Goal: Task Accomplishment & Management: Complete application form

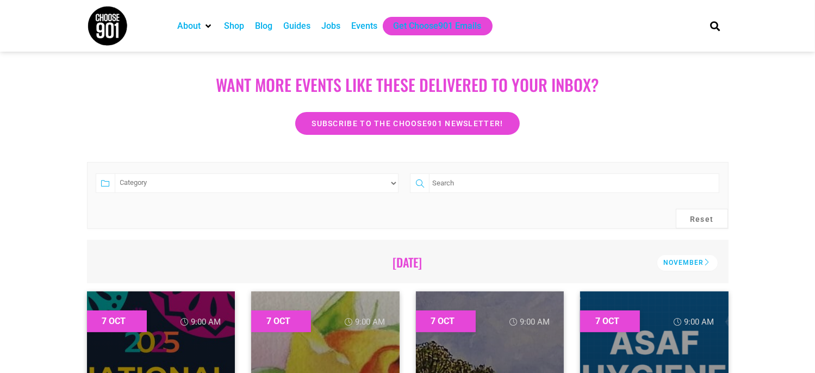
scroll to position [163, 0]
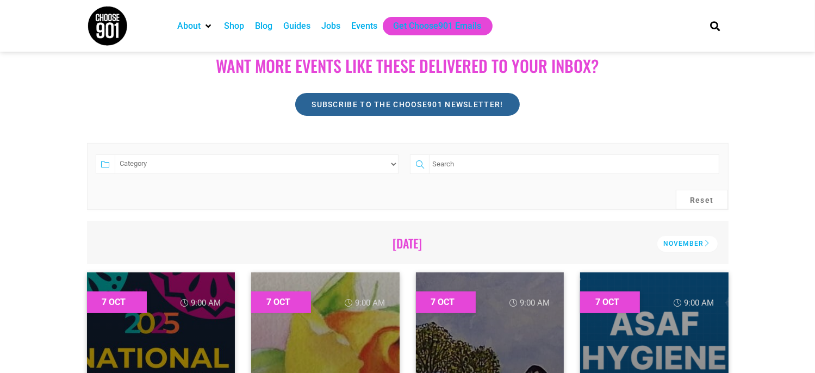
click at [320, 105] on span "Subscribe to the Choose901 newsletter!" at bounding box center [407, 105] width 191 height 8
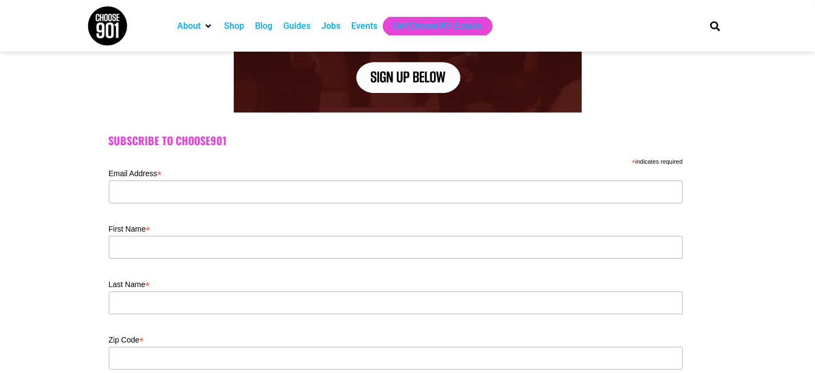
scroll to position [163, 0]
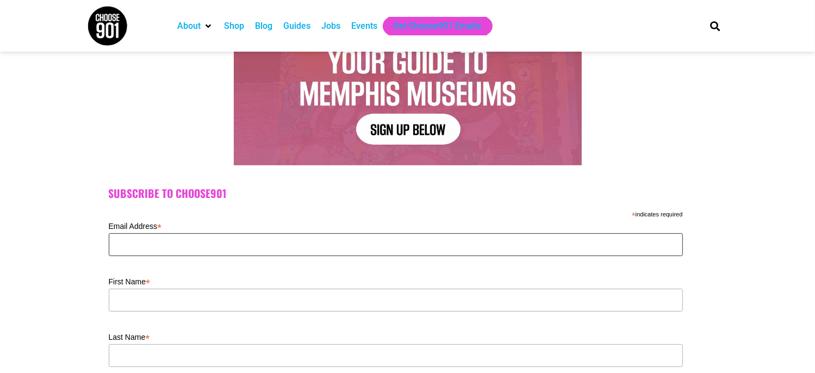
click at [198, 244] on input "Email Address *" at bounding box center [396, 244] width 574 height 23
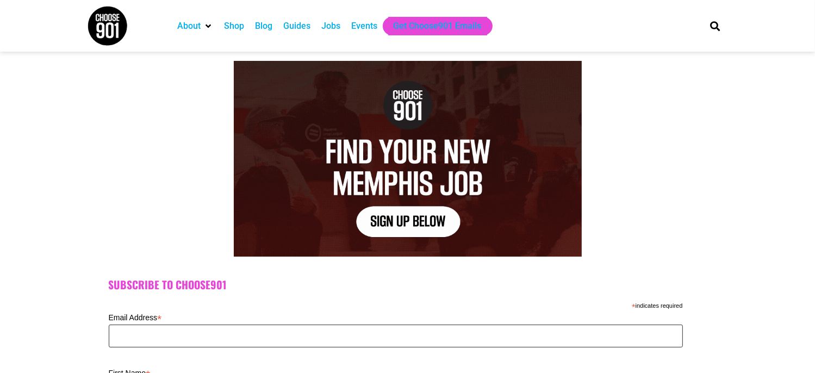
scroll to position [54, 0]
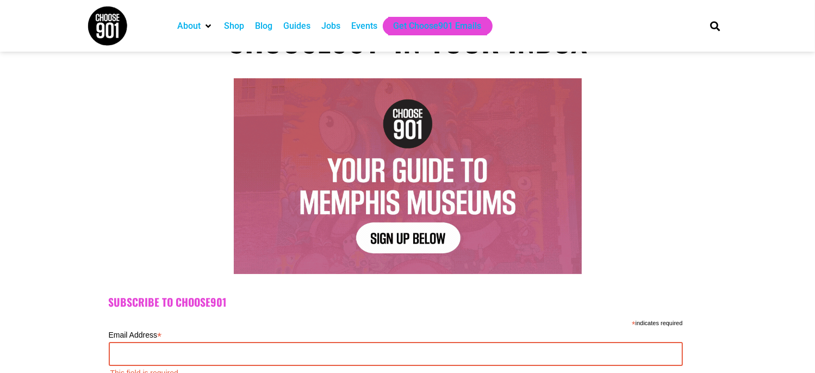
click at [394, 238] on img at bounding box center [408, 176] width 348 height 196
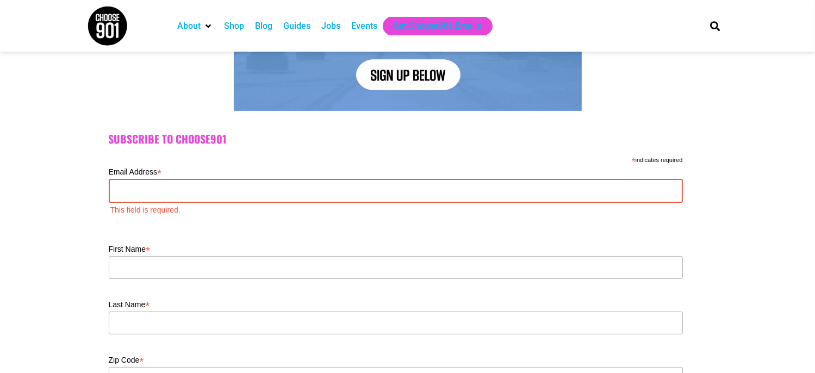
scroll to position [0, 0]
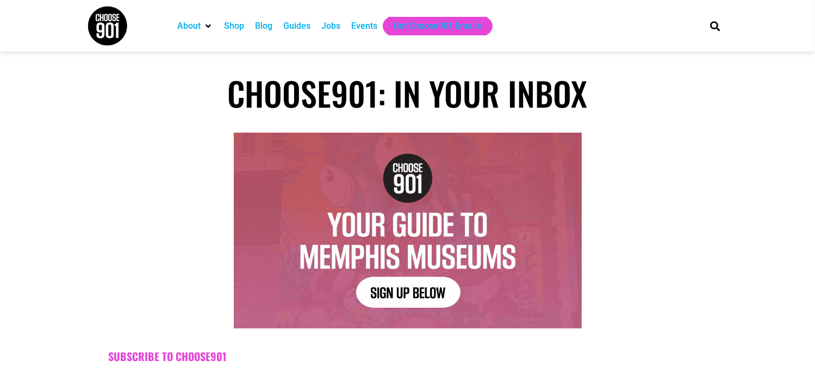
click at [330, 24] on div "Jobs" at bounding box center [330, 26] width 19 height 13
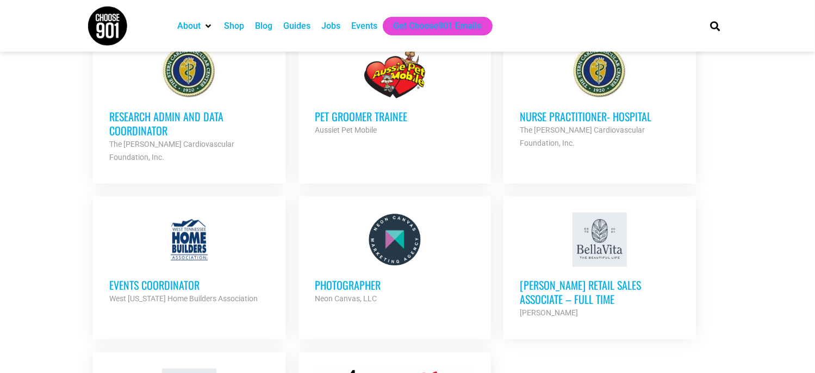
scroll to position [1142, 0]
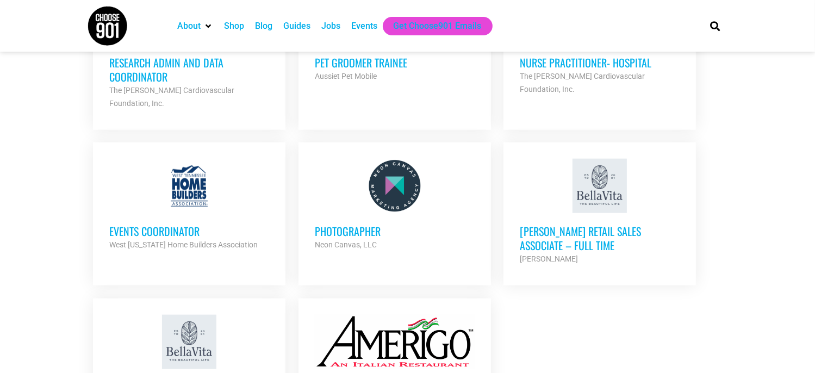
click at [573, 224] on h3 "Bella Vita Retail Sales Associate – Full Time" at bounding box center [600, 238] width 160 height 28
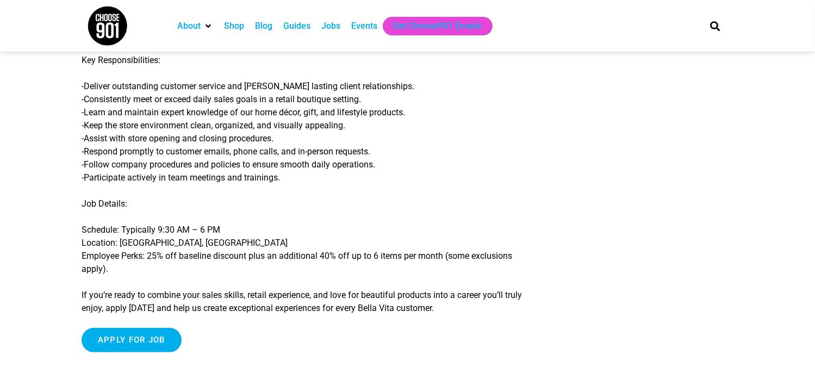
scroll to position [248, 0]
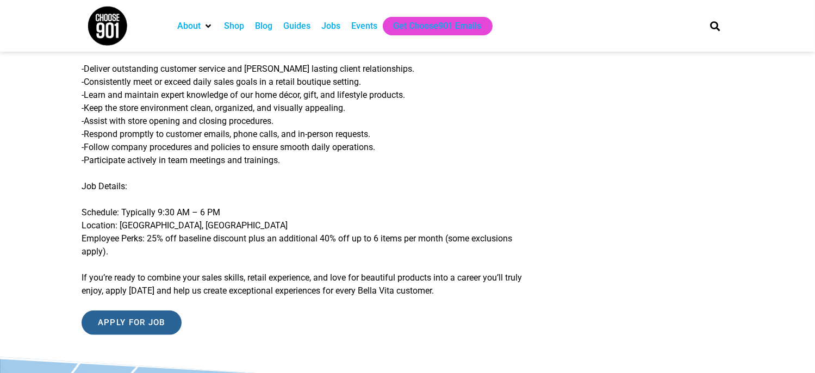
click at [124, 324] on input "Apply for job" at bounding box center [132, 322] width 100 height 24
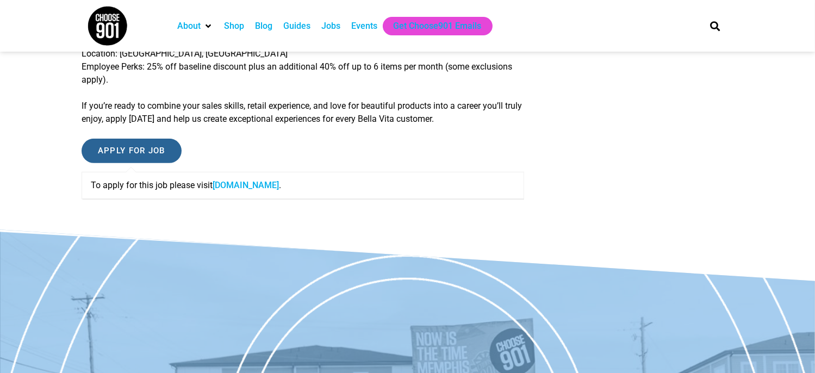
scroll to position [465, 0]
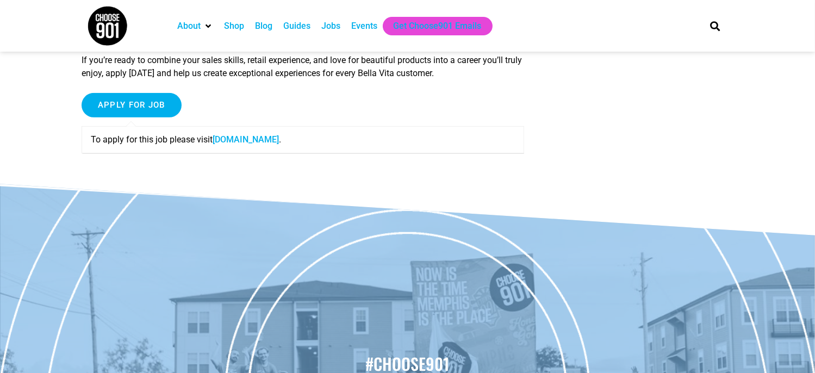
click at [253, 140] on link "shopbellavita.isolvedhire.com" at bounding box center [246, 139] width 66 height 10
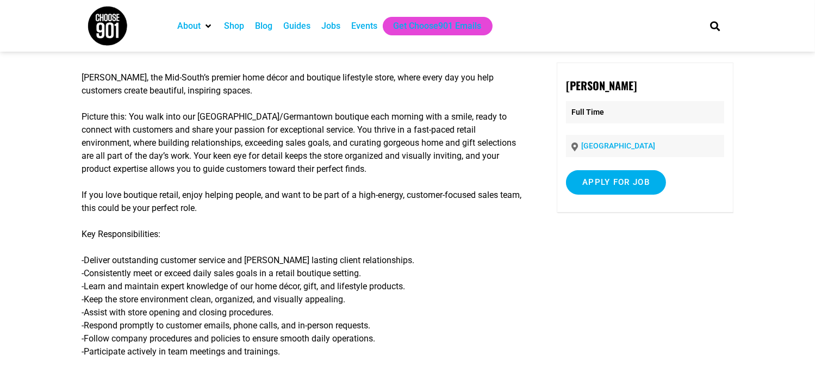
scroll to position [0, 0]
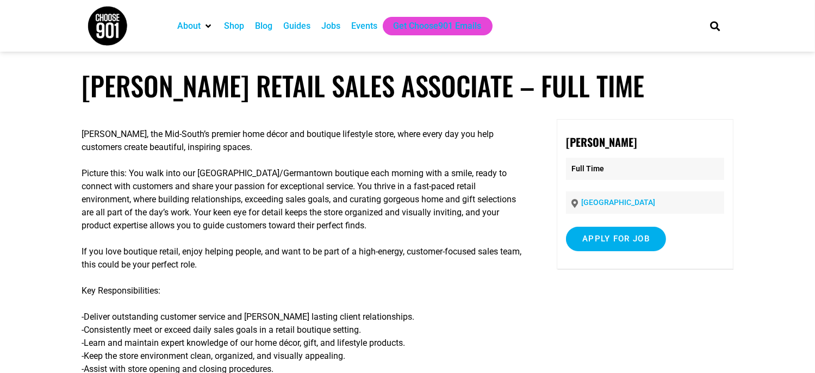
click at [268, 27] on div "Blog" at bounding box center [263, 26] width 17 height 13
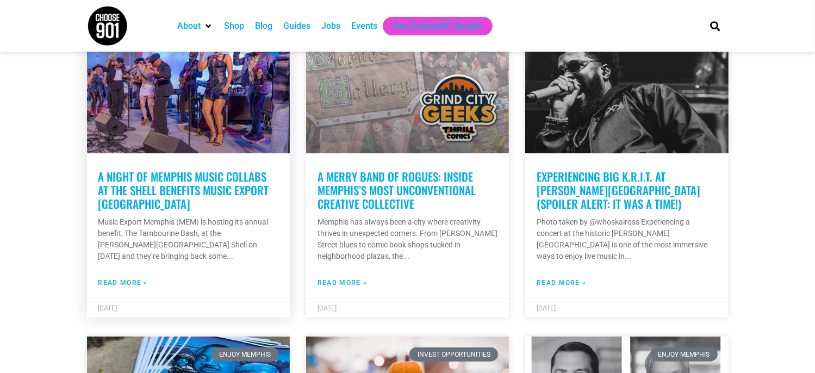
scroll to position [979, 0]
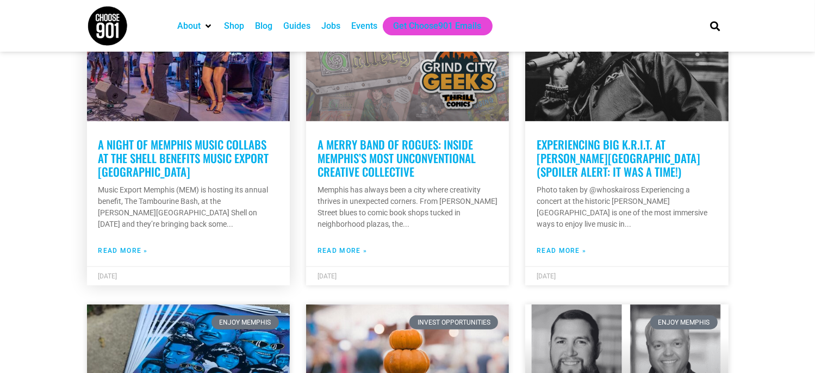
click at [111, 246] on link "Read More »" at bounding box center [122, 251] width 49 height 10
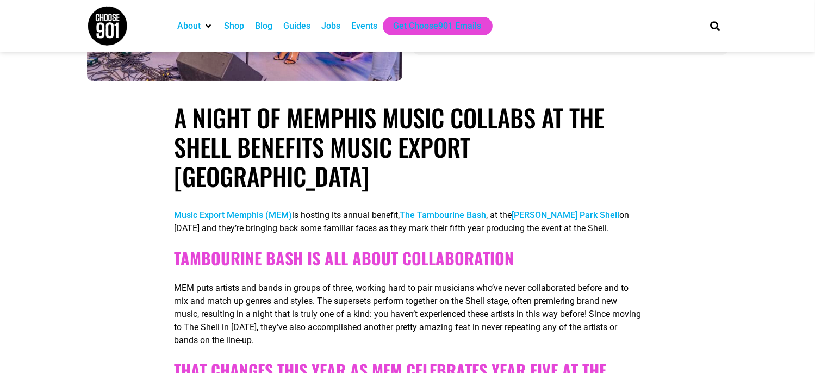
scroll to position [218, 0]
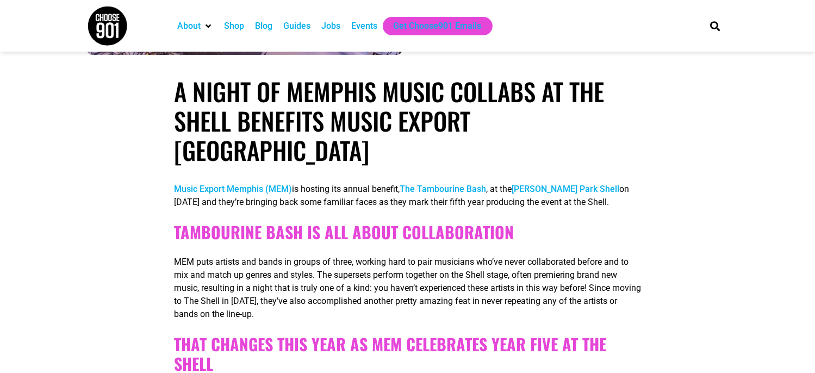
click at [220, 184] on link "Music Export Memphis (MEM)" at bounding box center [233, 189] width 118 height 10
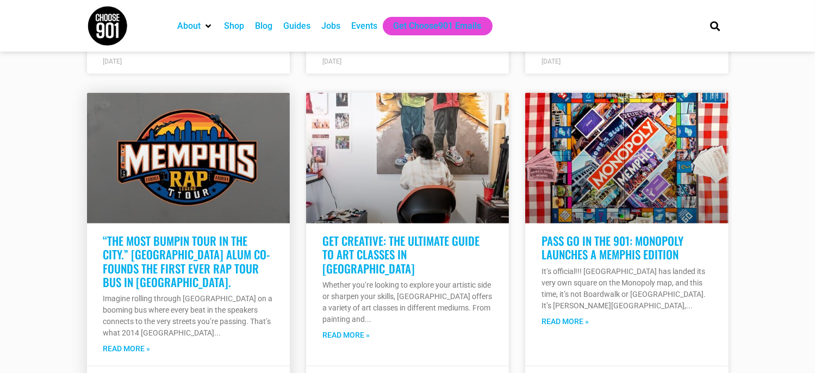
scroll to position [1903, 0]
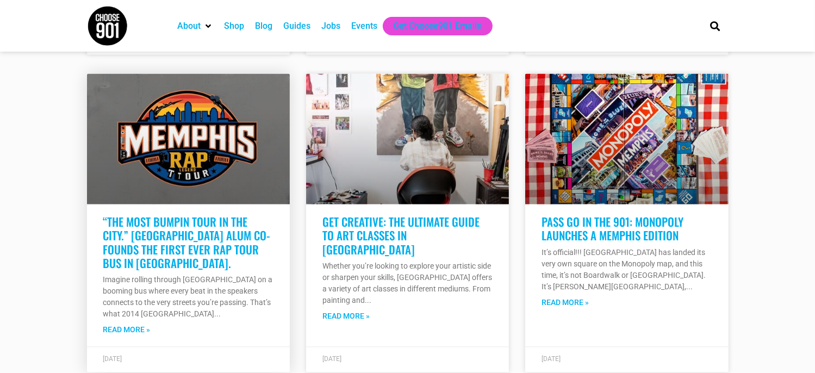
click at [117, 325] on link "Read More »" at bounding box center [126, 330] width 47 height 11
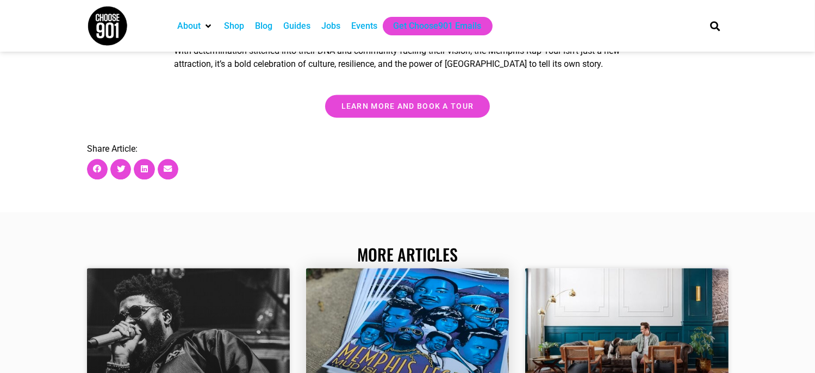
scroll to position [2338, 0]
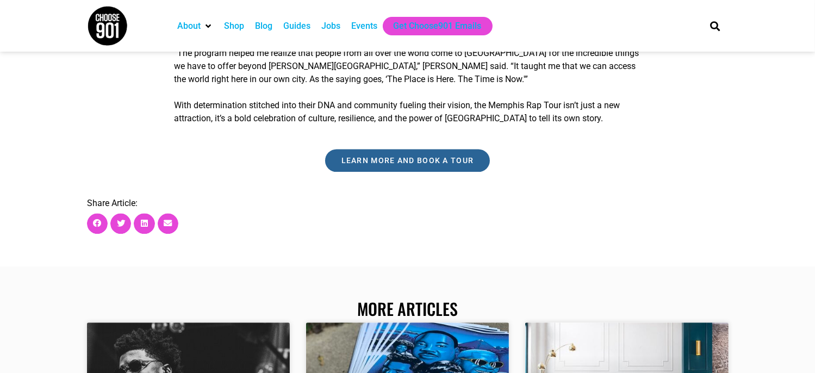
click at [379, 157] on span "learn more and book a tour" at bounding box center [407, 161] width 133 height 8
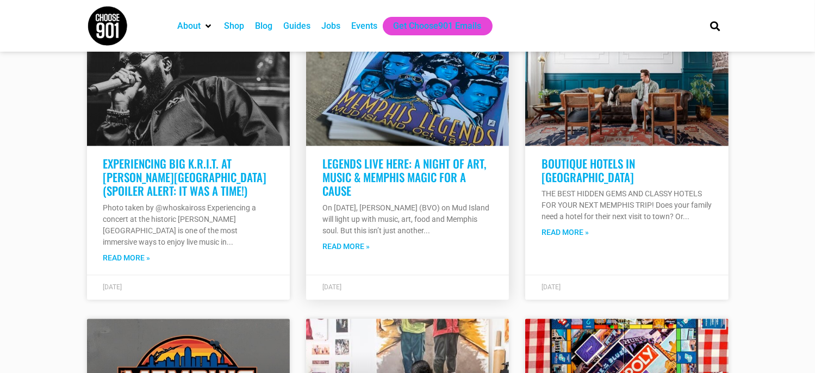
scroll to position [2664, 0]
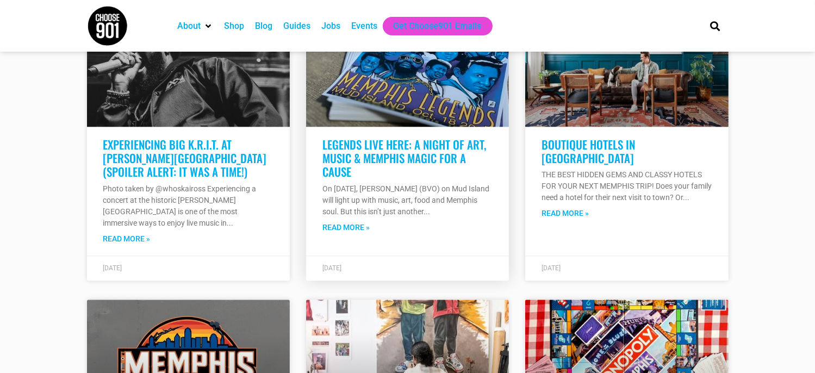
click at [345, 222] on link "Read More »" at bounding box center [345, 227] width 47 height 11
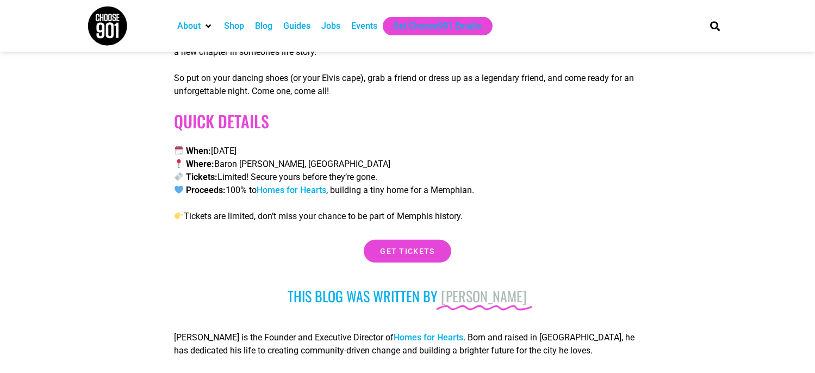
scroll to position [4568, 0]
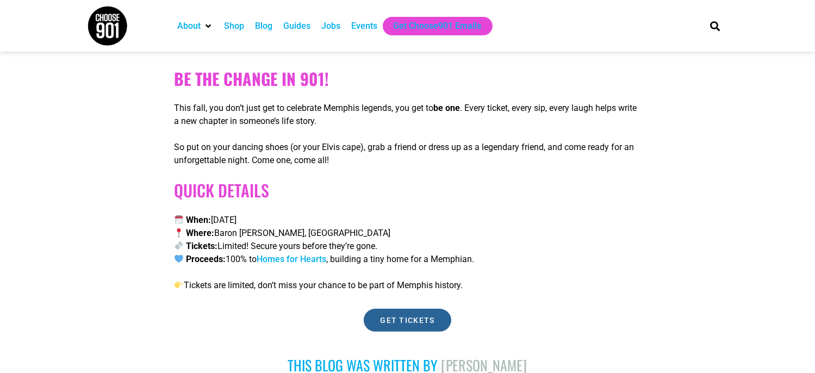
click at [405, 316] on span "Get tickets" at bounding box center [407, 320] width 54 height 8
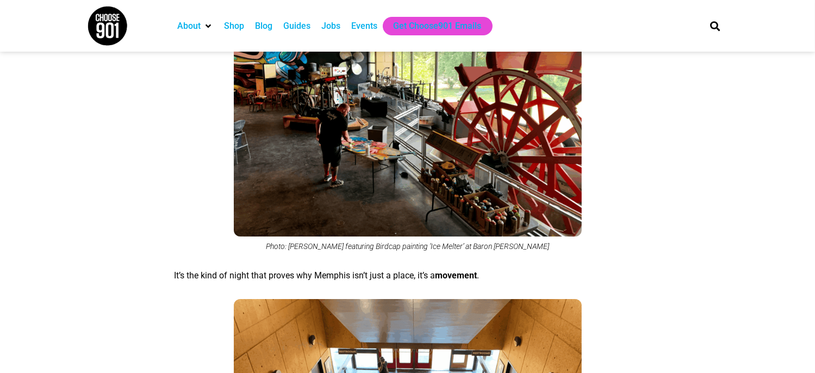
scroll to position [3712, 0]
